Goal: Transaction & Acquisition: Book appointment/travel/reservation

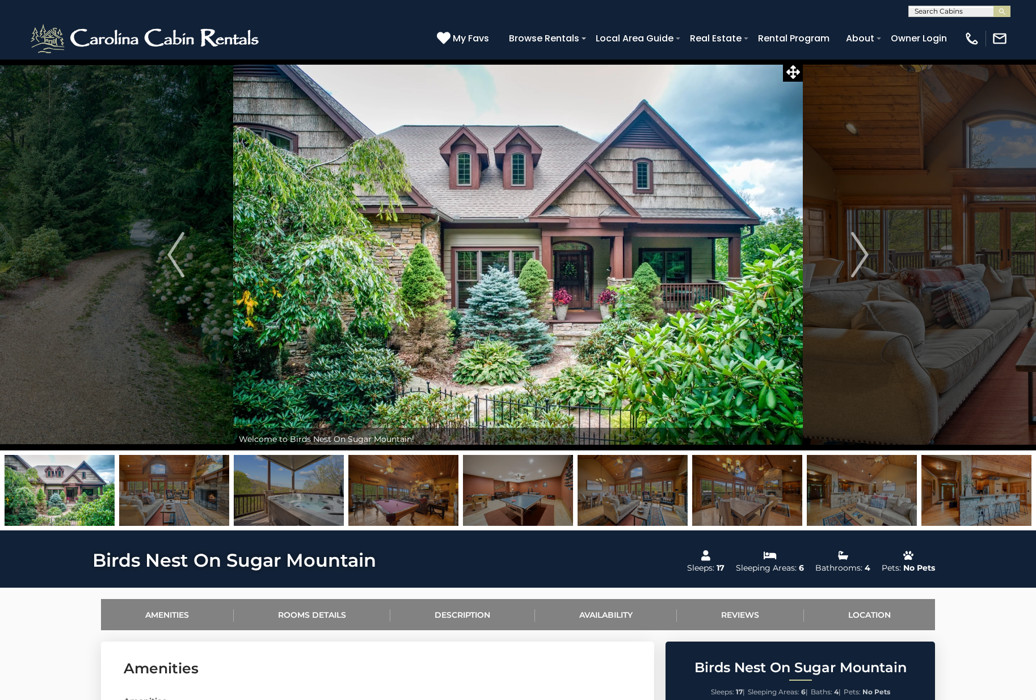
click at [909, 675] on div "Birds Nest On Sugar Mountain Sleeps: 17 | Sleeping Areas: 6 | Baths: 4 | Pets: …" at bounding box center [801, 679] width 270 height 74
click at [157, 487] on img at bounding box center [174, 490] width 110 height 71
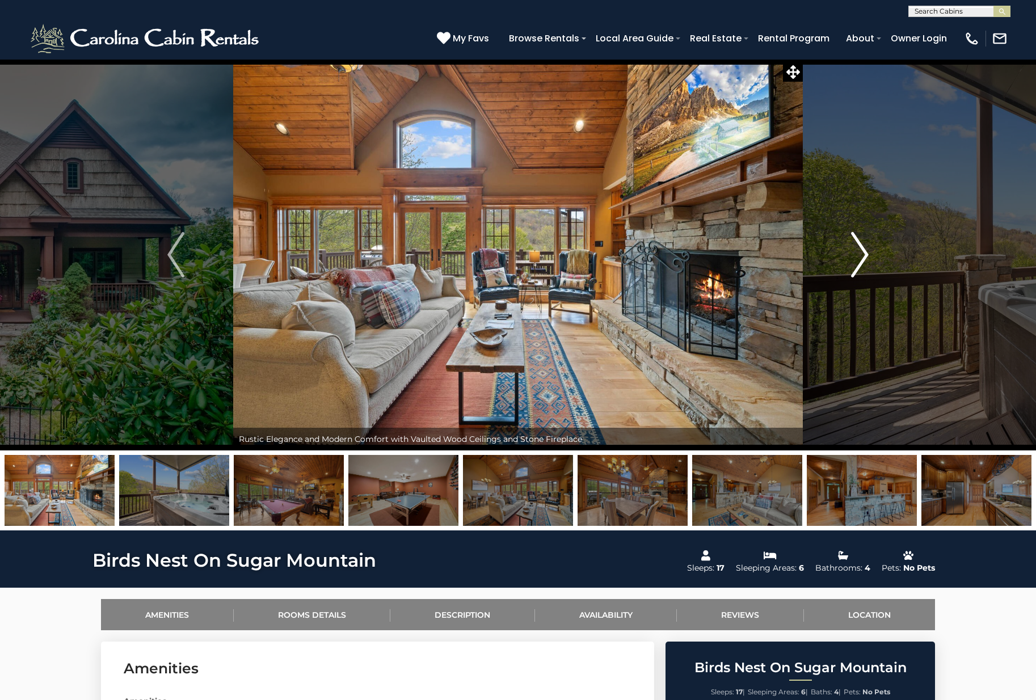
click at [860, 251] on img "Next" at bounding box center [860, 254] width 17 height 45
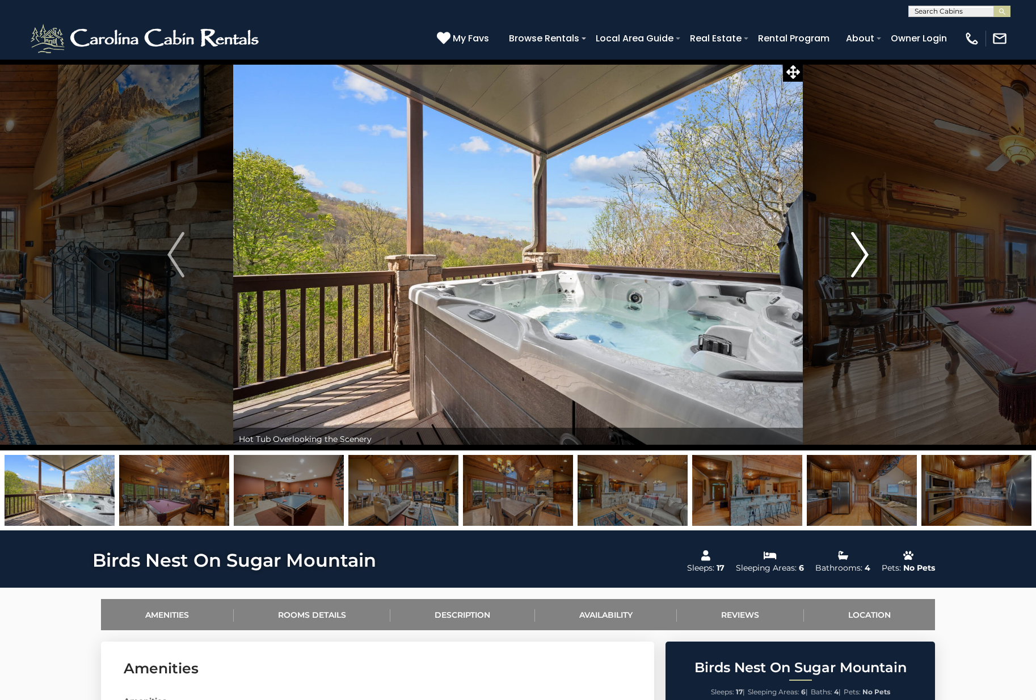
click at [860, 251] on img "Next" at bounding box center [860, 254] width 17 height 45
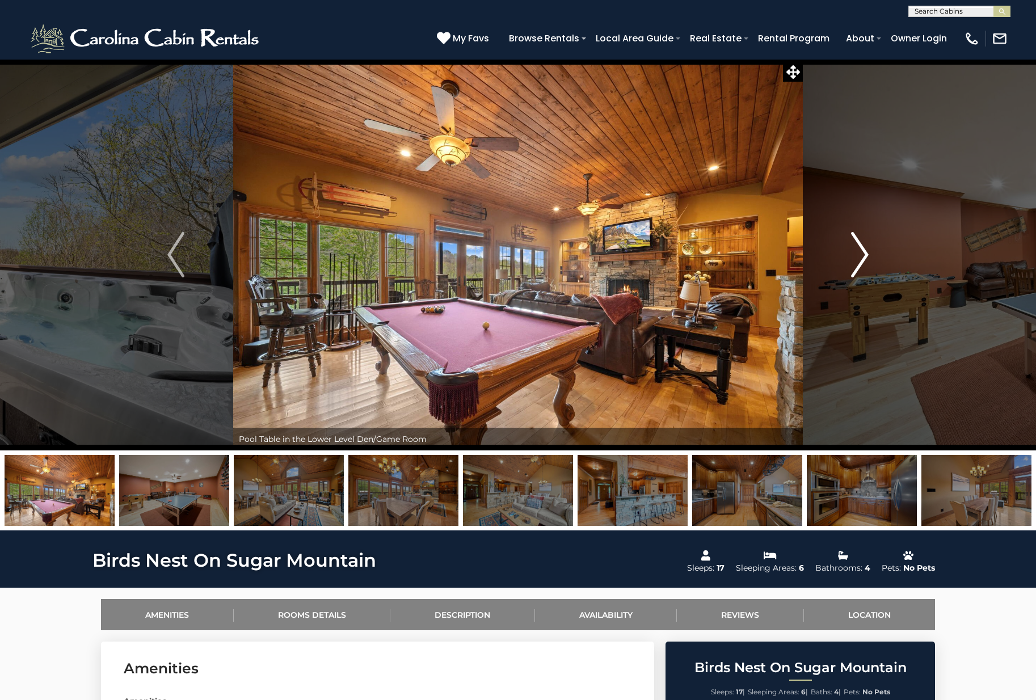
click at [860, 251] on img "Next" at bounding box center [860, 254] width 17 height 45
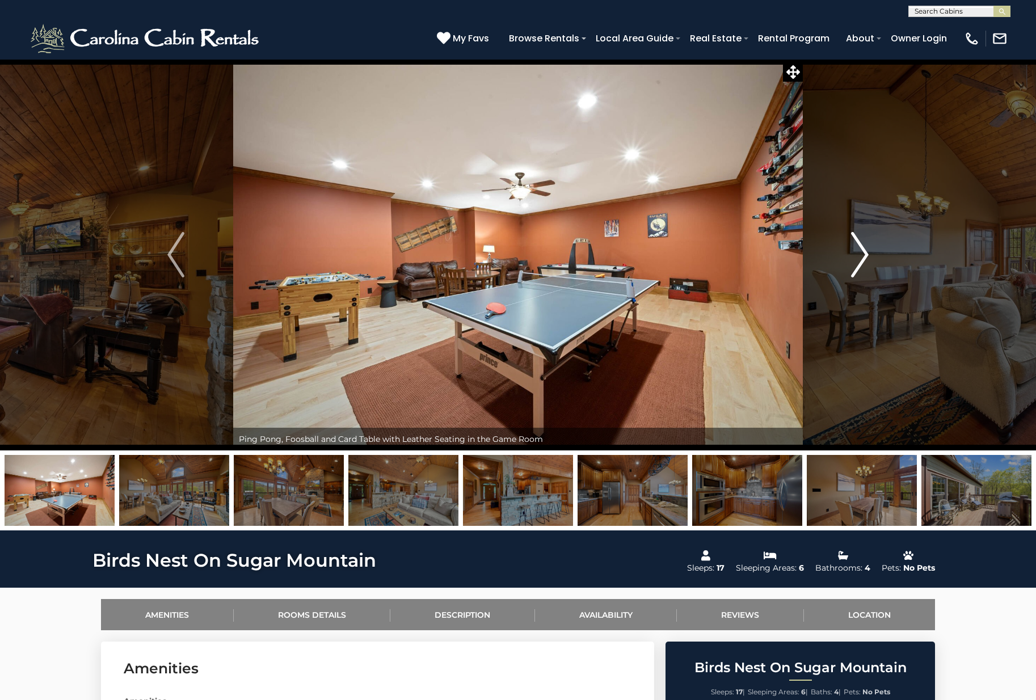
click at [860, 251] on img "Next" at bounding box center [860, 254] width 17 height 45
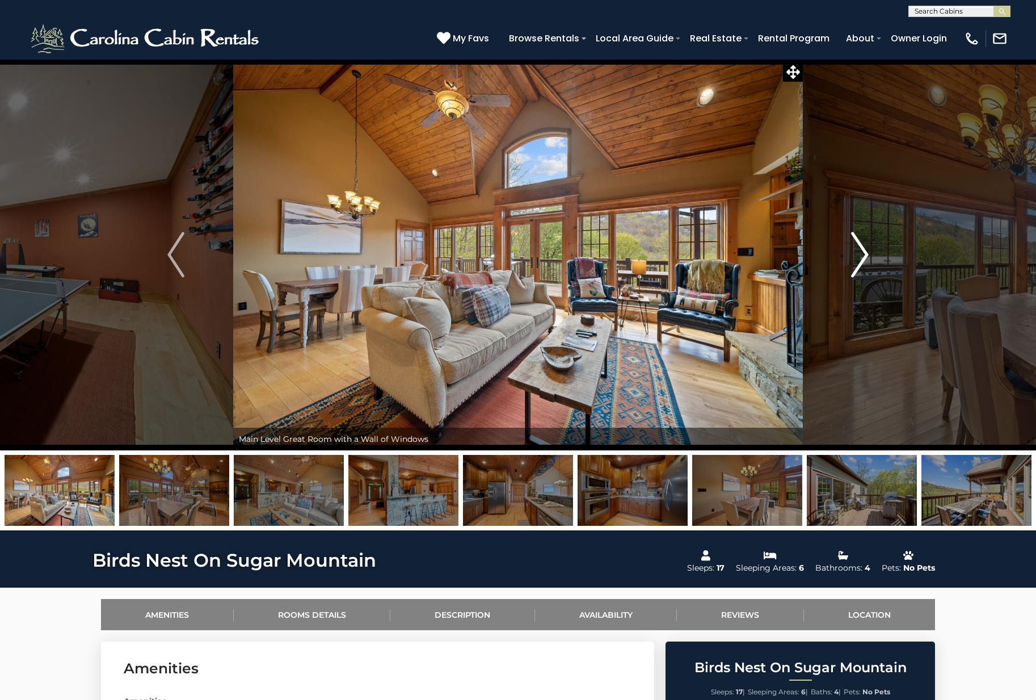
click at [860, 251] on img "Next" at bounding box center [860, 254] width 17 height 45
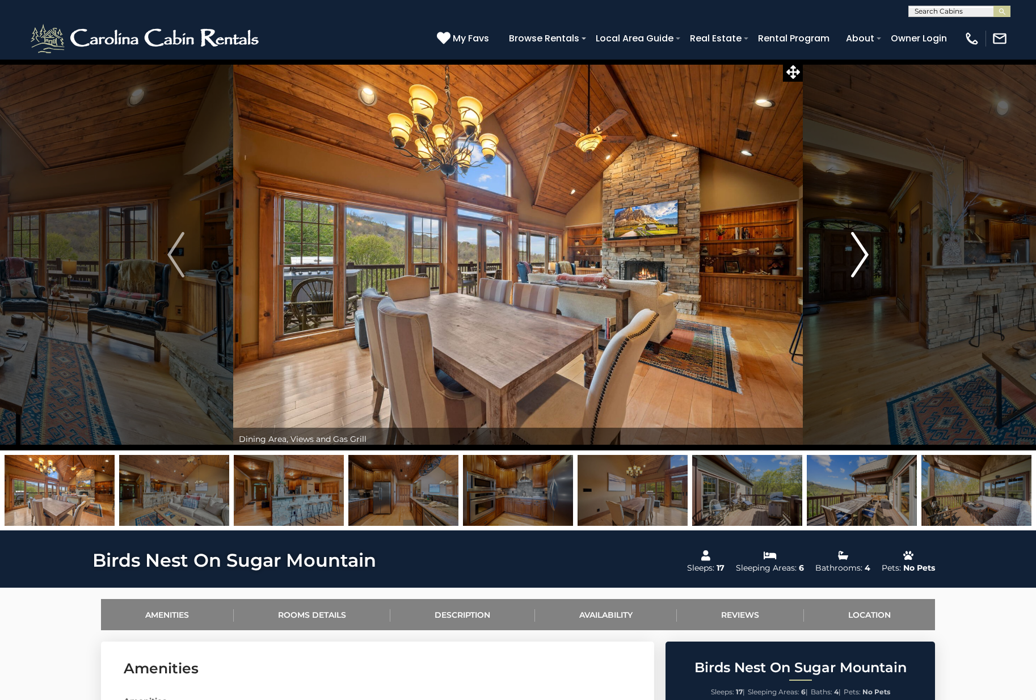
click at [860, 251] on img "Next" at bounding box center [860, 254] width 17 height 45
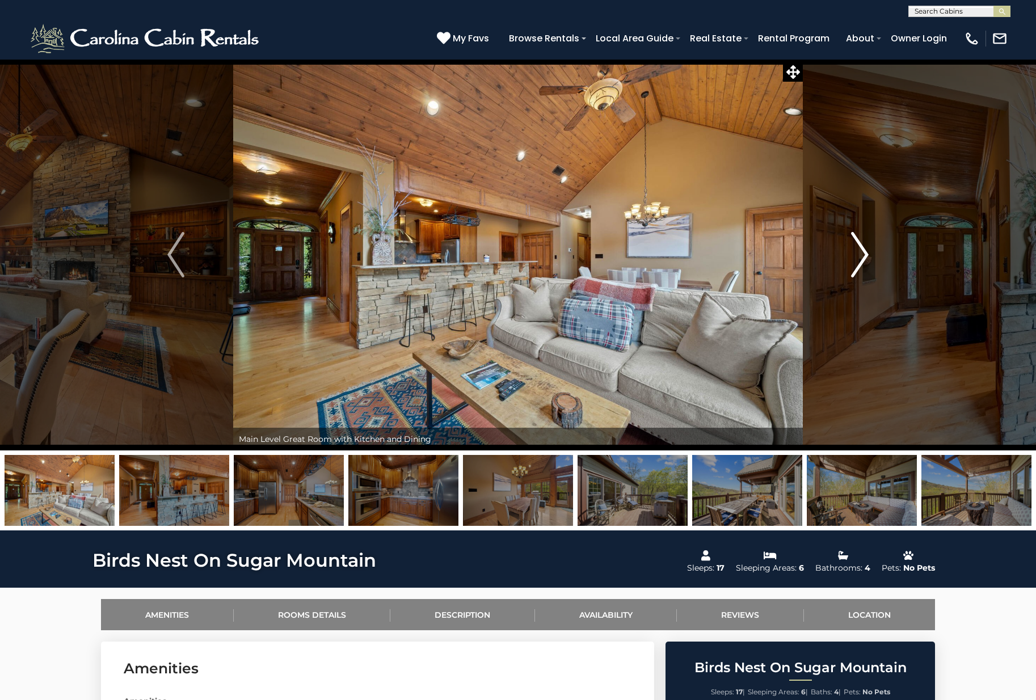
click at [860, 251] on img "Next" at bounding box center [860, 254] width 17 height 45
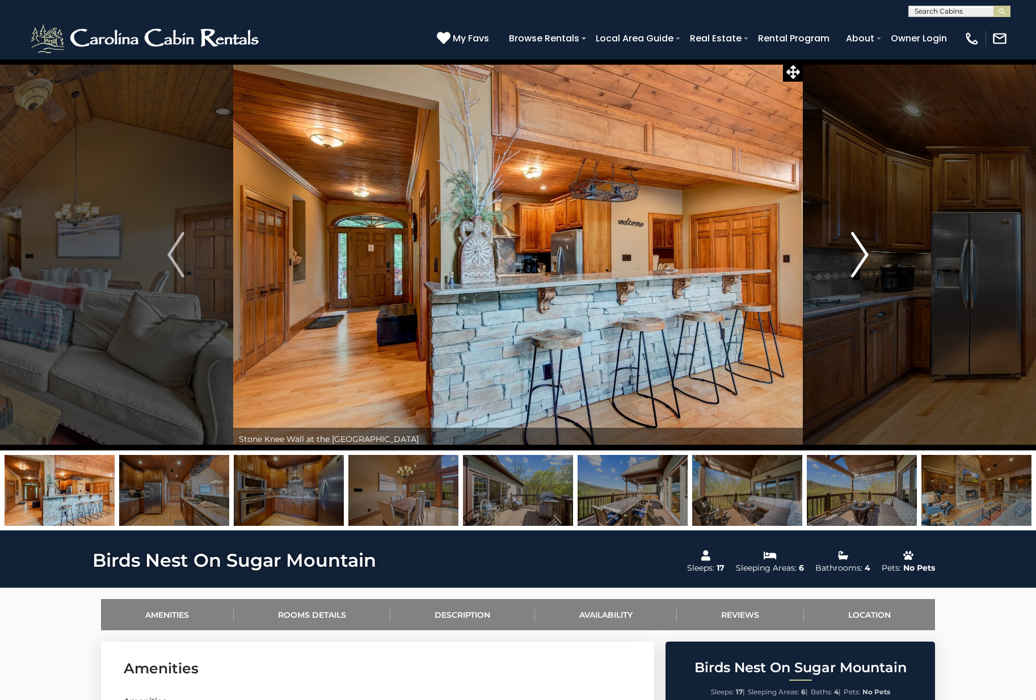
click at [860, 251] on img "Next" at bounding box center [860, 254] width 17 height 45
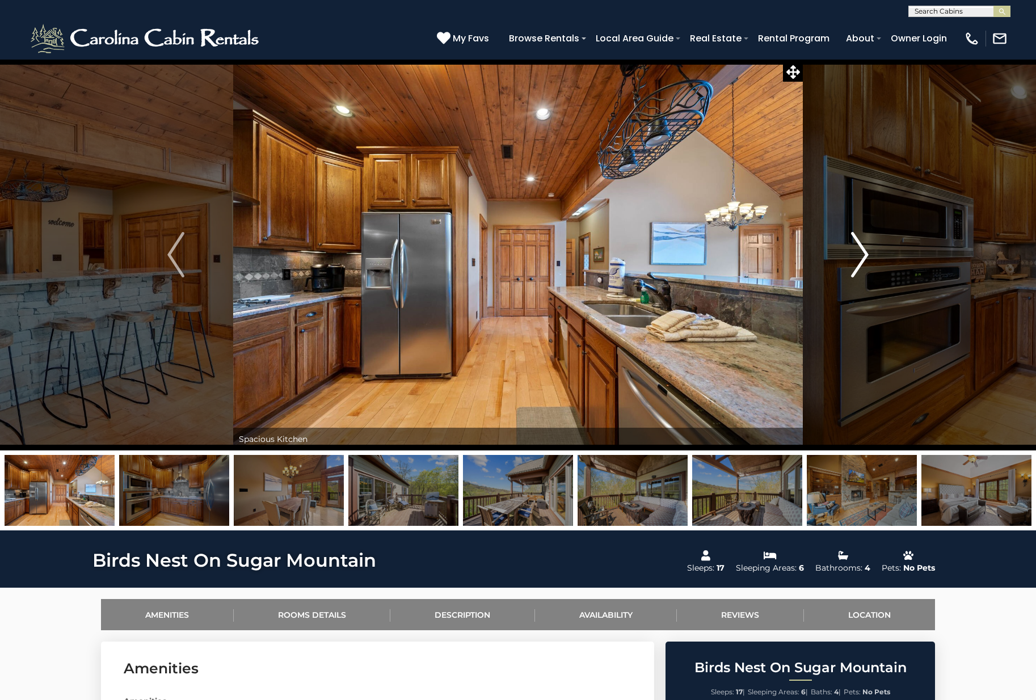
click at [860, 251] on img "Next" at bounding box center [860, 254] width 17 height 45
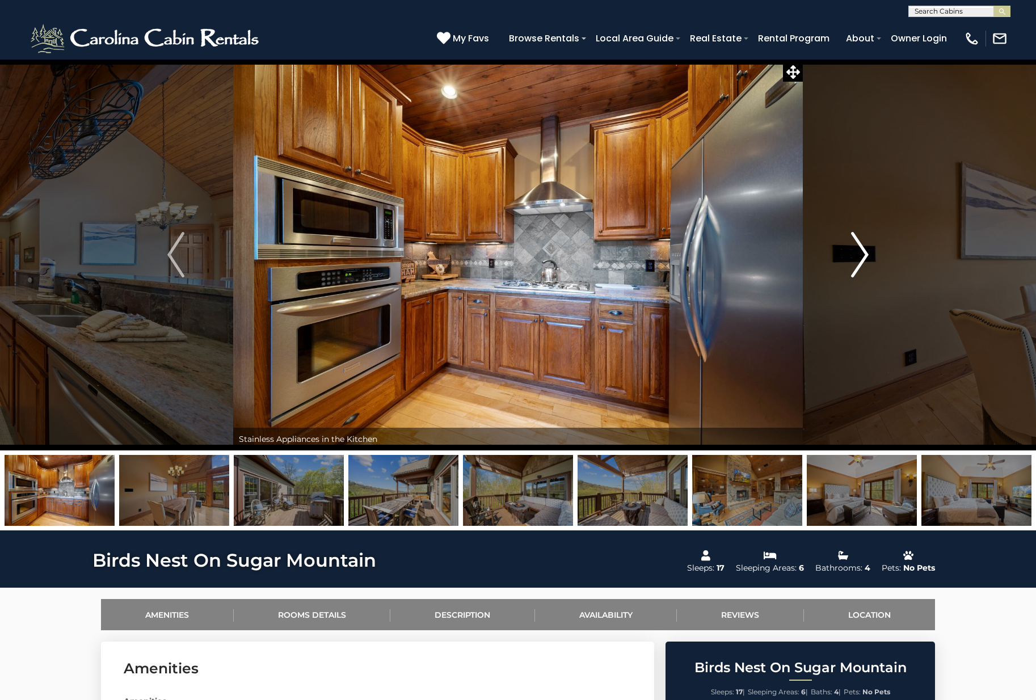
click at [860, 251] on img "Next" at bounding box center [860, 254] width 17 height 45
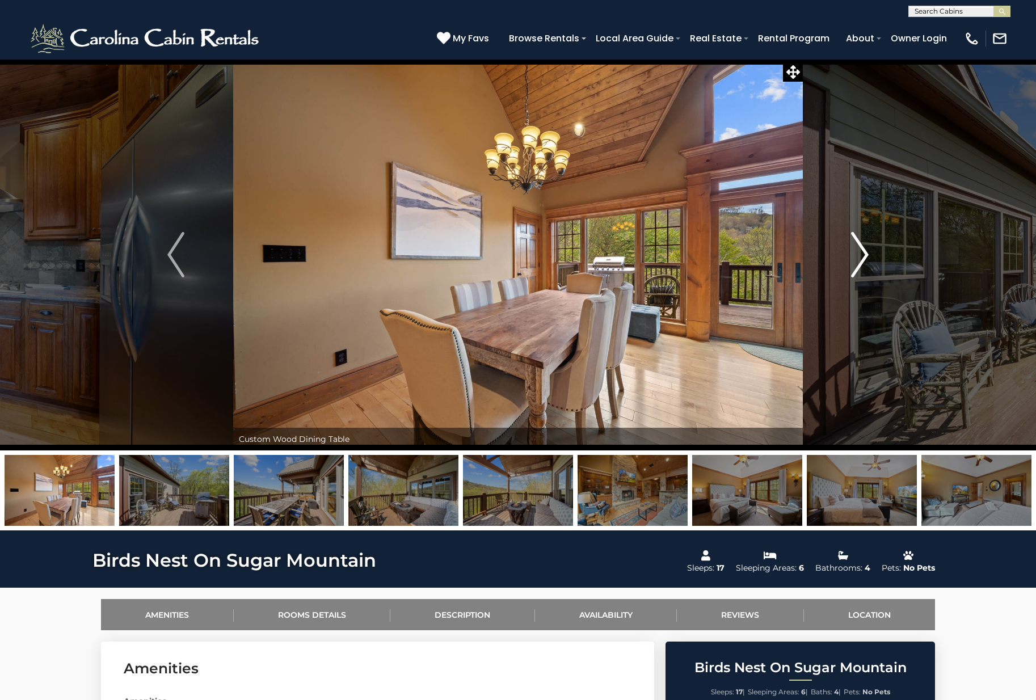
click at [860, 251] on img "Next" at bounding box center [860, 254] width 17 height 45
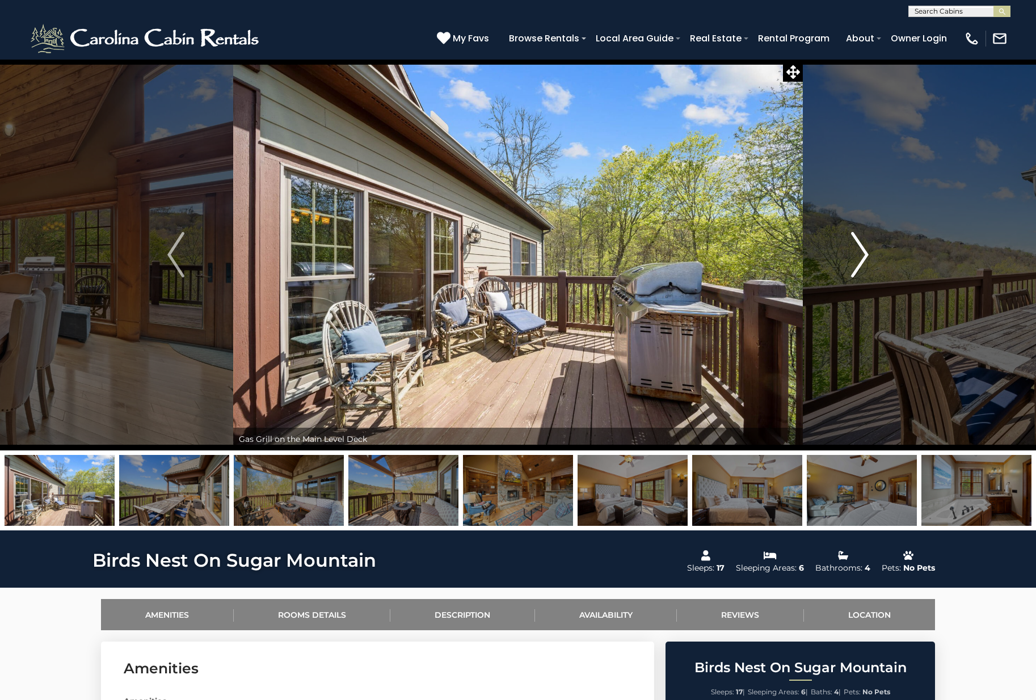
click at [860, 251] on img "Next" at bounding box center [860, 254] width 17 height 45
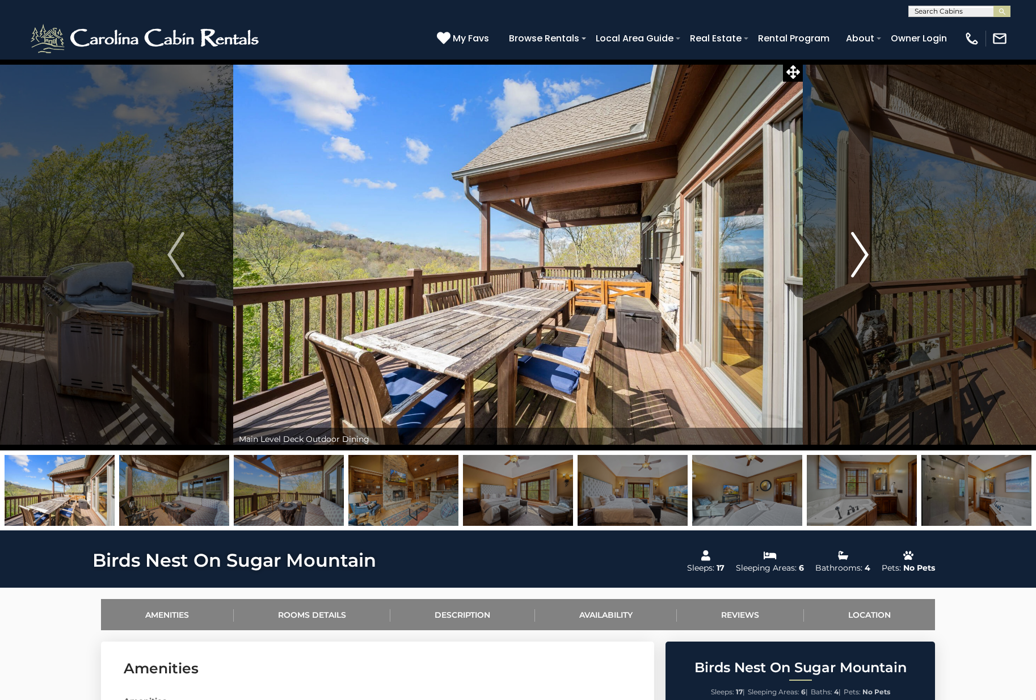
click at [860, 251] on img "Next" at bounding box center [860, 254] width 17 height 45
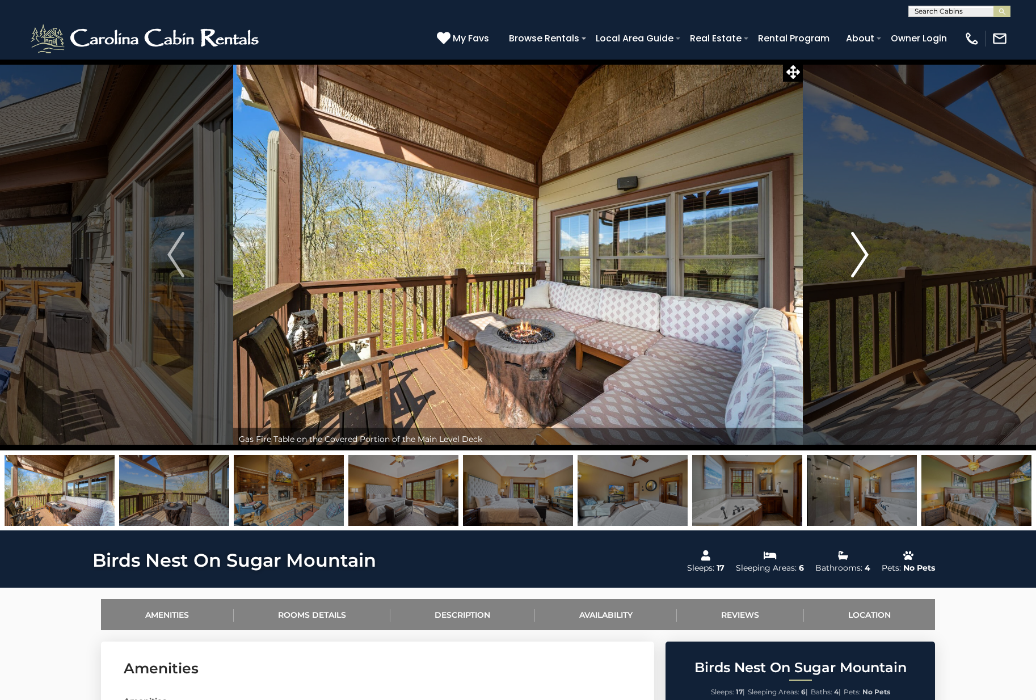
click at [860, 251] on img "Next" at bounding box center [860, 254] width 17 height 45
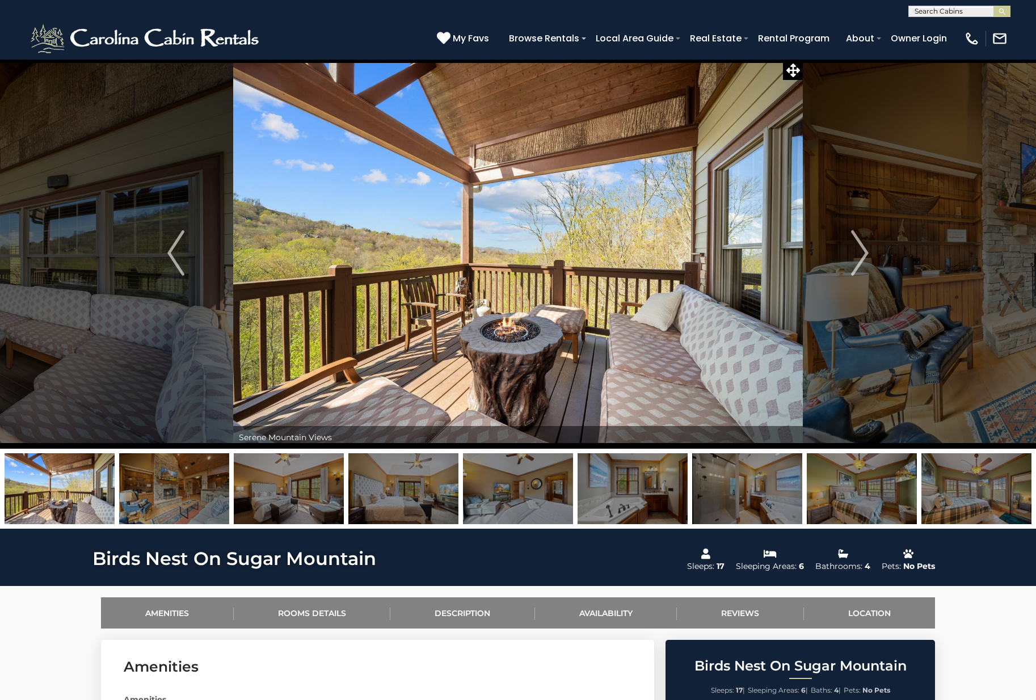
scroll to position [2, 0]
